Goal: Task Accomplishment & Management: Use online tool/utility

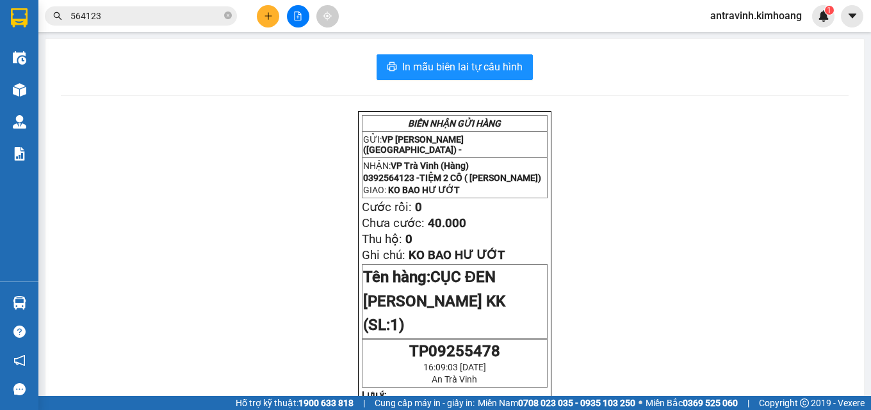
click at [195, 18] on input "564123" at bounding box center [145, 16] width 151 height 14
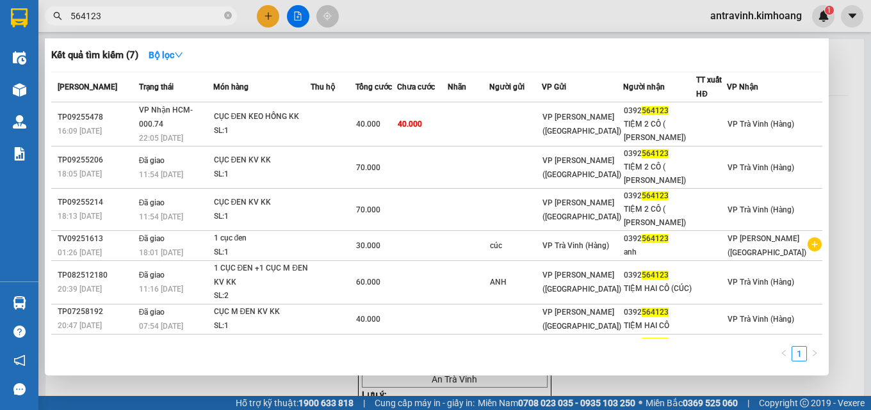
click at [195, 18] on input "564123" at bounding box center [145, 16] width 151 height 14
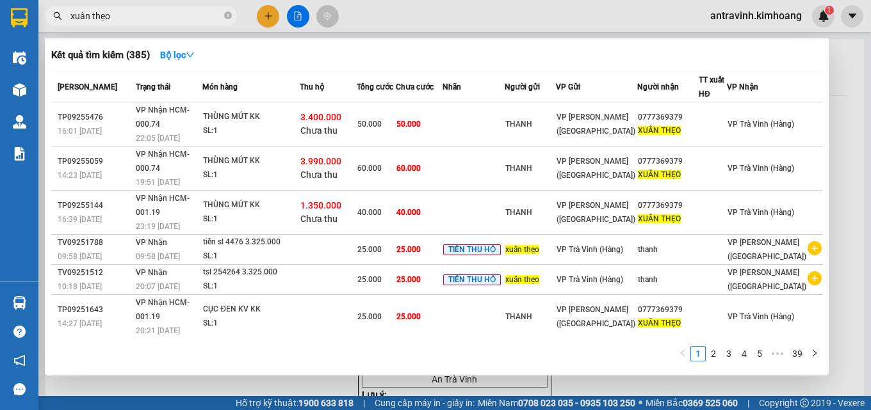
click at [134, 20] on input "xuân thẹo" at bounding box center [145, 16] width 151 height 14
click at [133, 18] on input "xuân thẹo" at bounding box center [145, 16] width 151 height 14
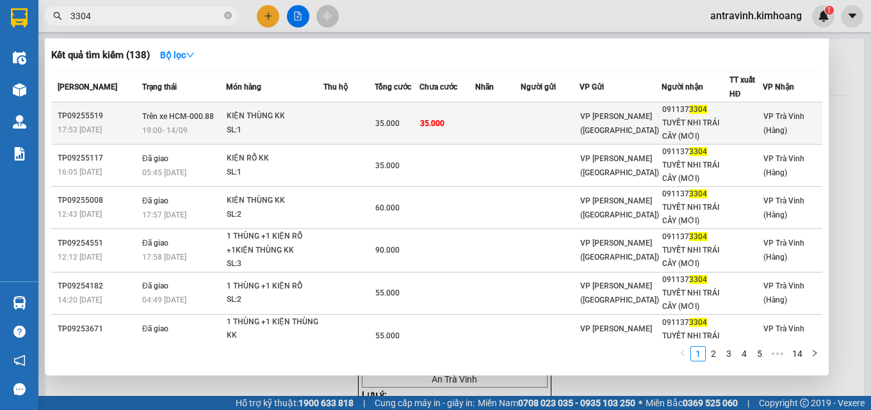
type input "3304"
click at [469, 122] on td "35.000" at bounding box center [447, 123] width 56 height 42
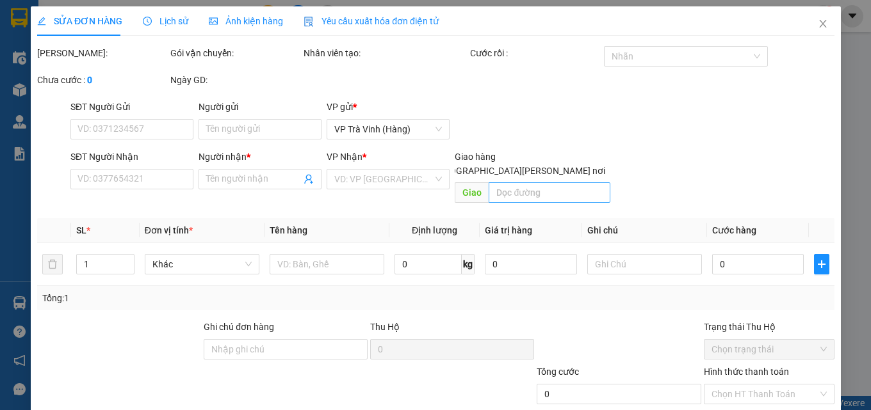
type input "0911373304"
type input "TUYẾT NHI TRÁI CÂY (MỚI)"
type input "35.000"
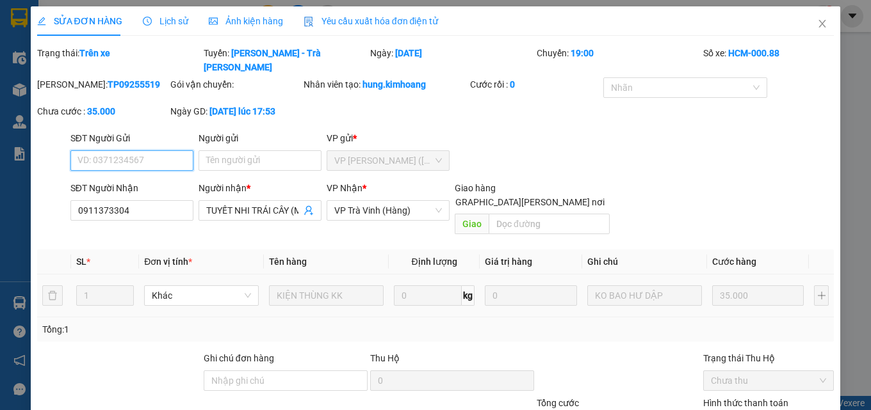
scroll to position [83, 0]
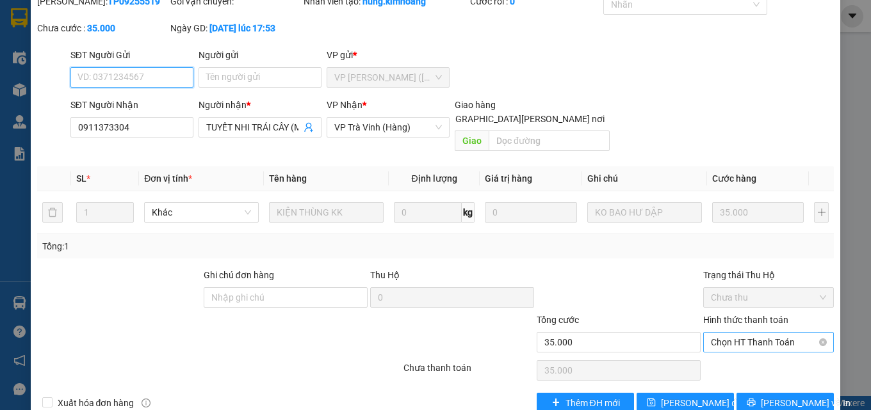
click at [733, 333] on span "Chọn HT Thanh Toán" at bounding box center [768, 342] width 115 height 19
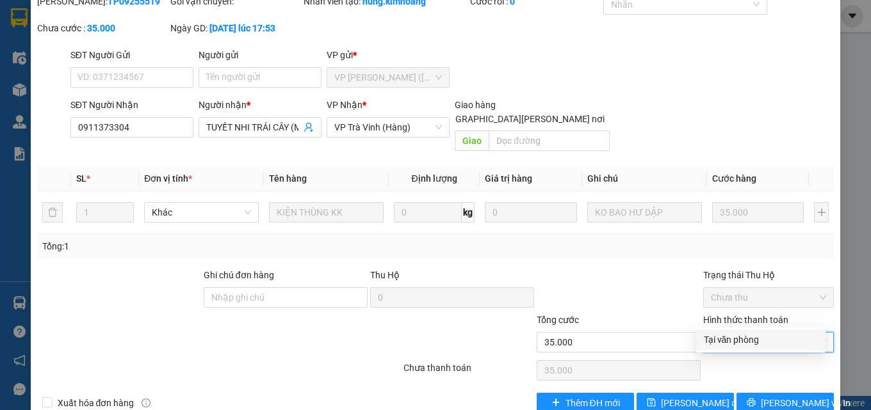
click at [731, 340] on div "Tại văn phòng" at bounding box center [761, 340] width 114 height 14
type input "0"
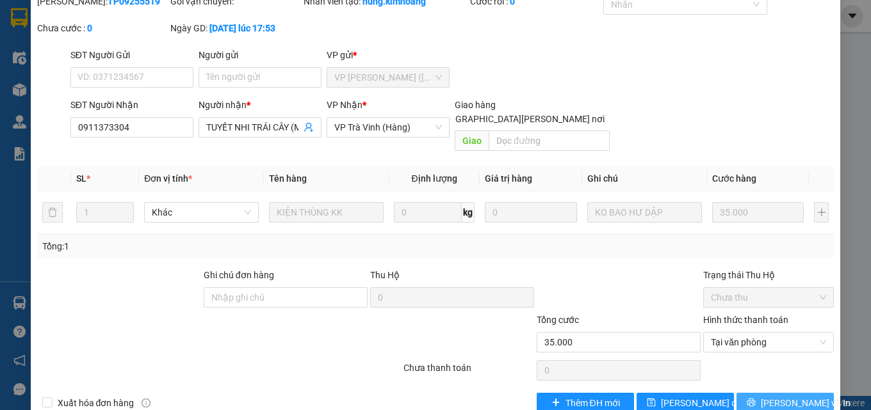
click at [754, 398] on icon "printer" at bounding box center [751, 402] width 9 height 9
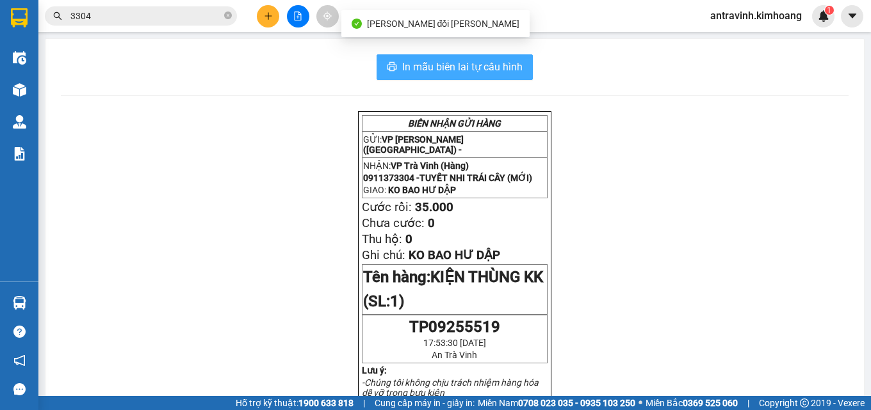
click at [514, 67] on span "In mẫu biên lai tự cấu hình" at bounding box center [462, 67] width 120 height 16
